Goal: Task Accomplishment & Management: Use online tool/utility

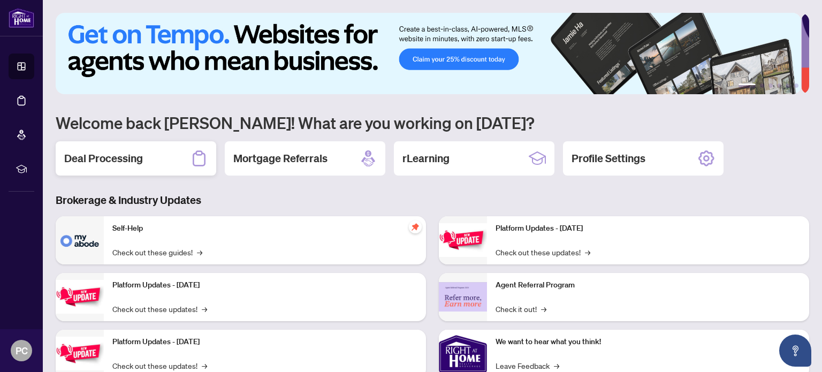
click at [118, 151] on h2 "Deal Processing" at bounding box center [103, 158] width 79 height 15
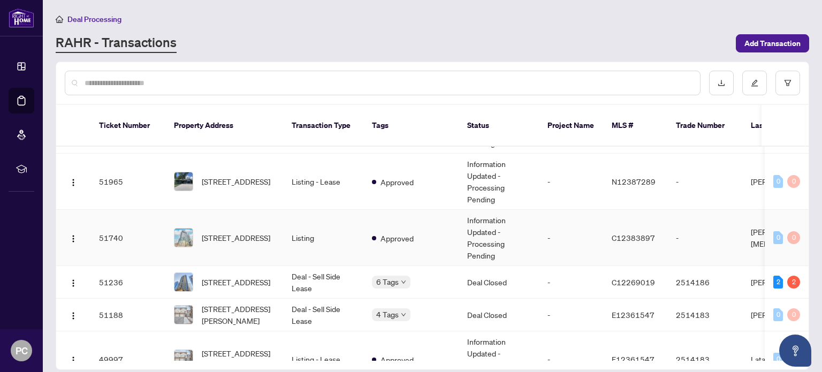
scroll to position [54, 0]
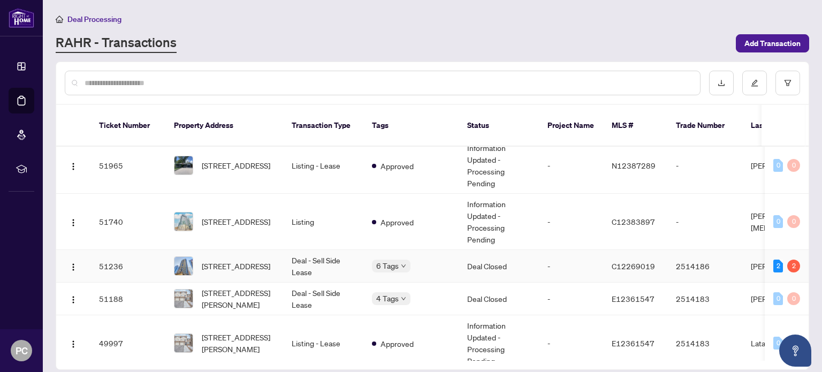
click at [541, 261] on td "-" at bounding box center [571, 266] width 64 height 33
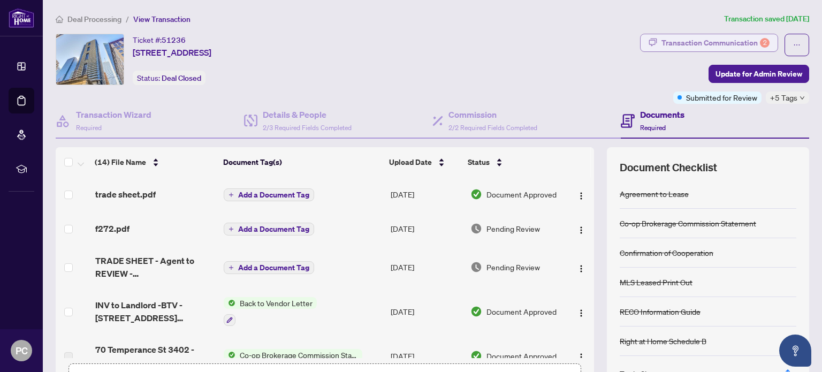
click at [746, 38] on div "Transaction Communication 2" at bounding box center [716, 42] width 108 height 17
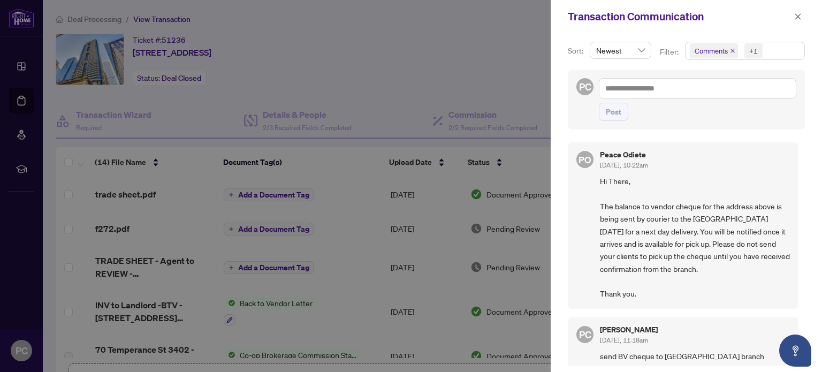
click at [409, 51] on div at bounding box center [411, 186] width 822 height 372
click at [800, 17] on icon "close" at bounding box center [797, 16] width 7 height 7
